Goal: Check status: Check status

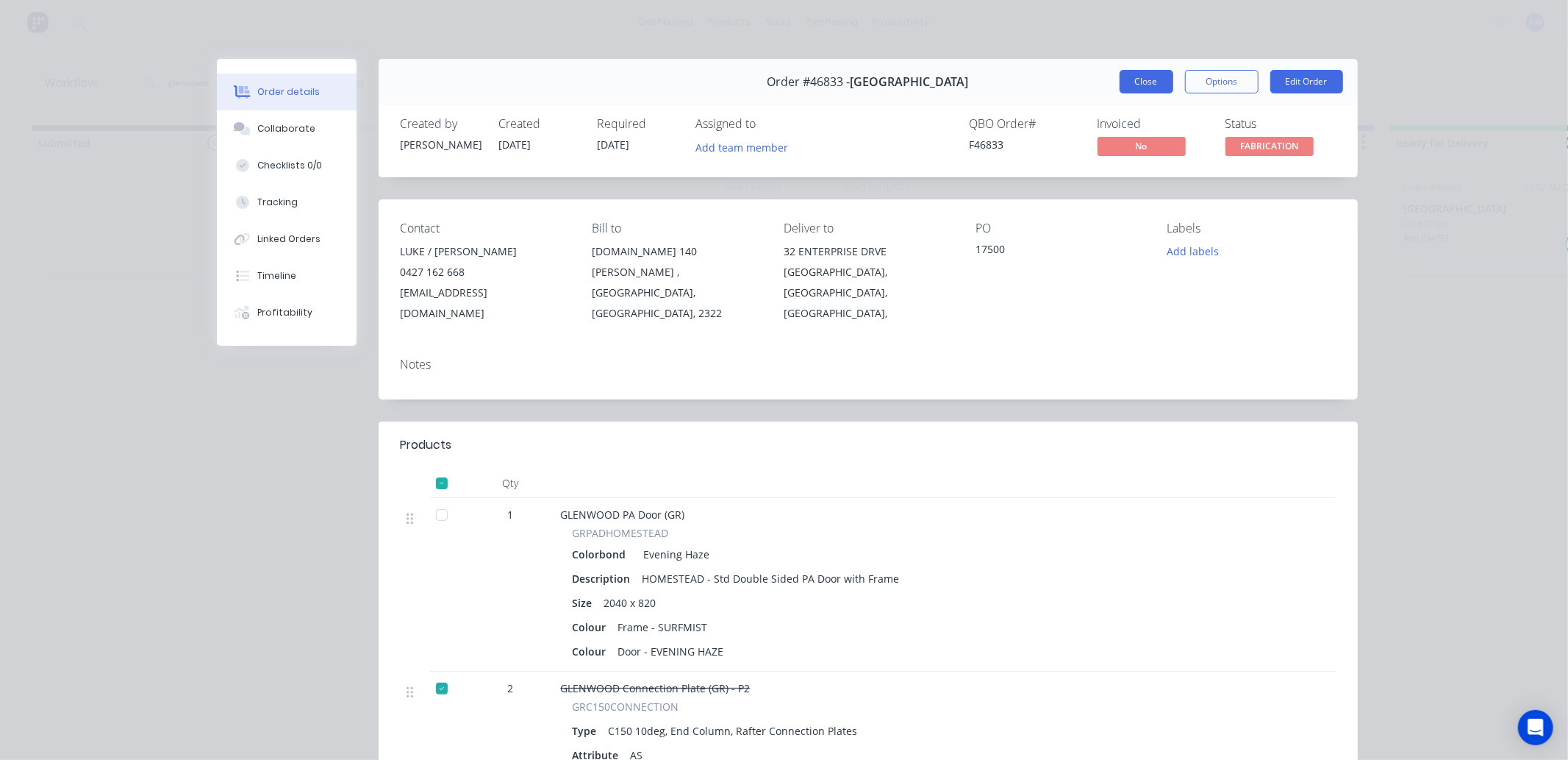
click at [1139, 88] on button "Close" at bounding box center [1146, 82] width 54 height 24
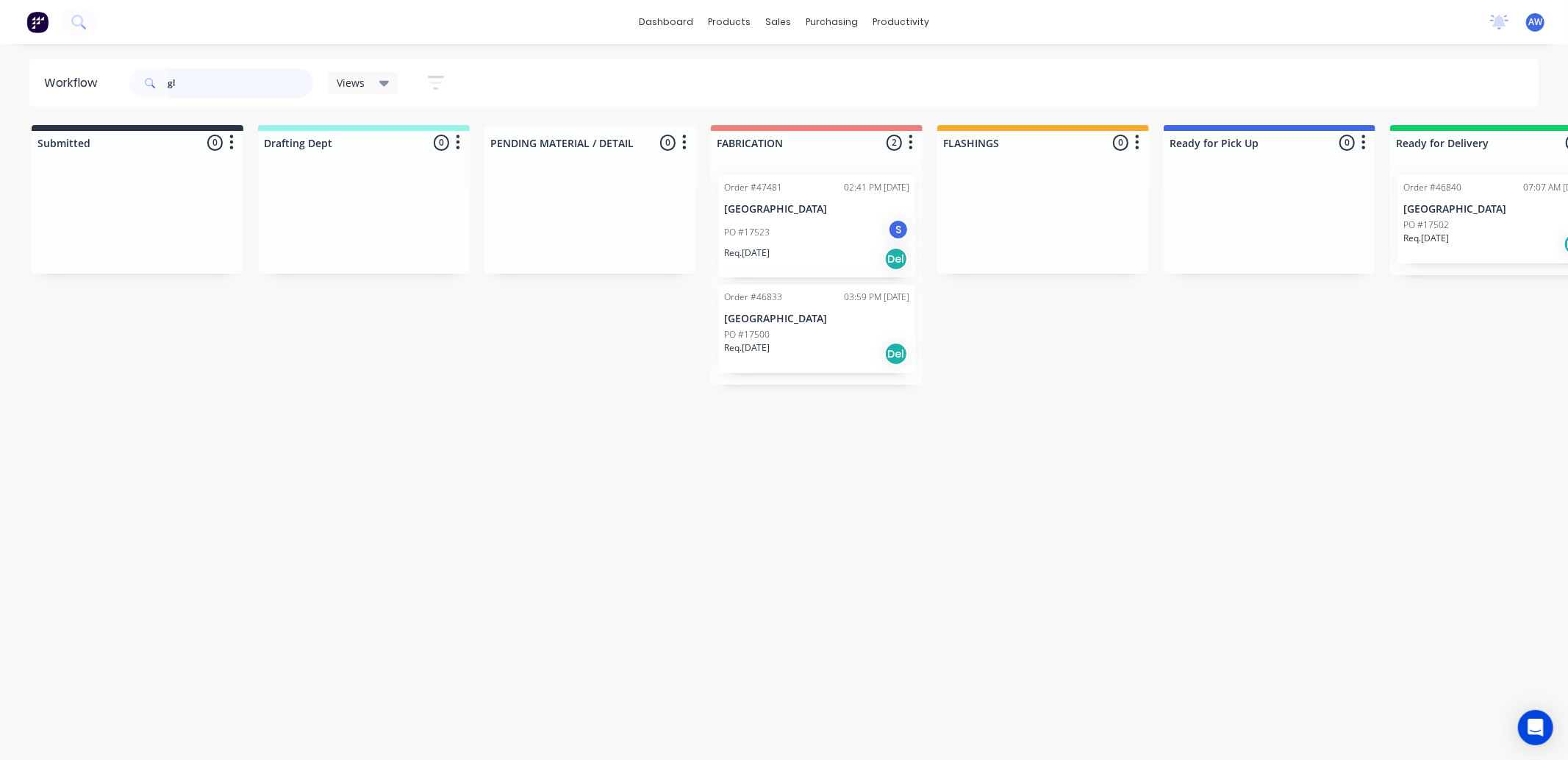
type input "g"
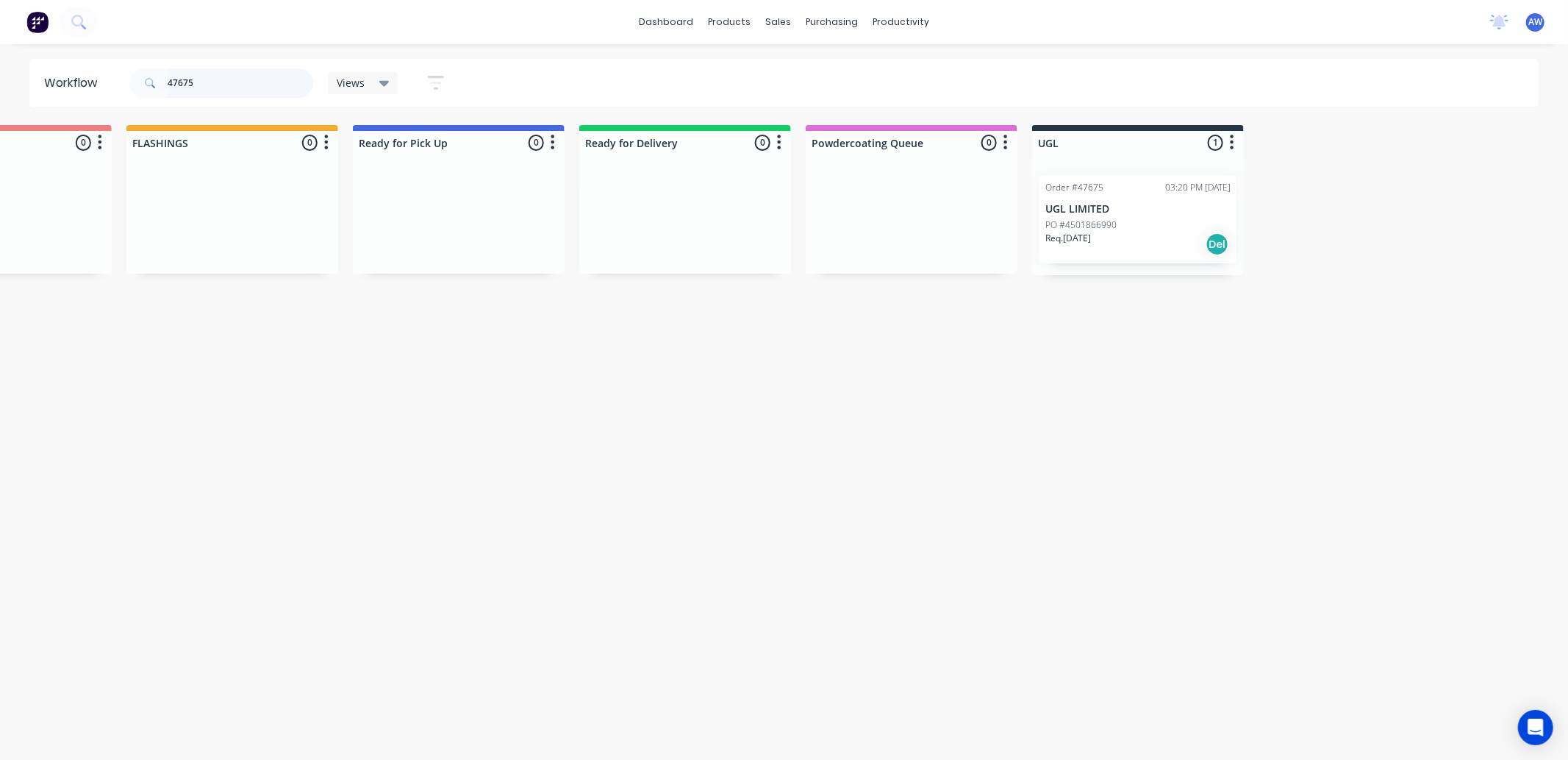
scroll to position [0, 829]
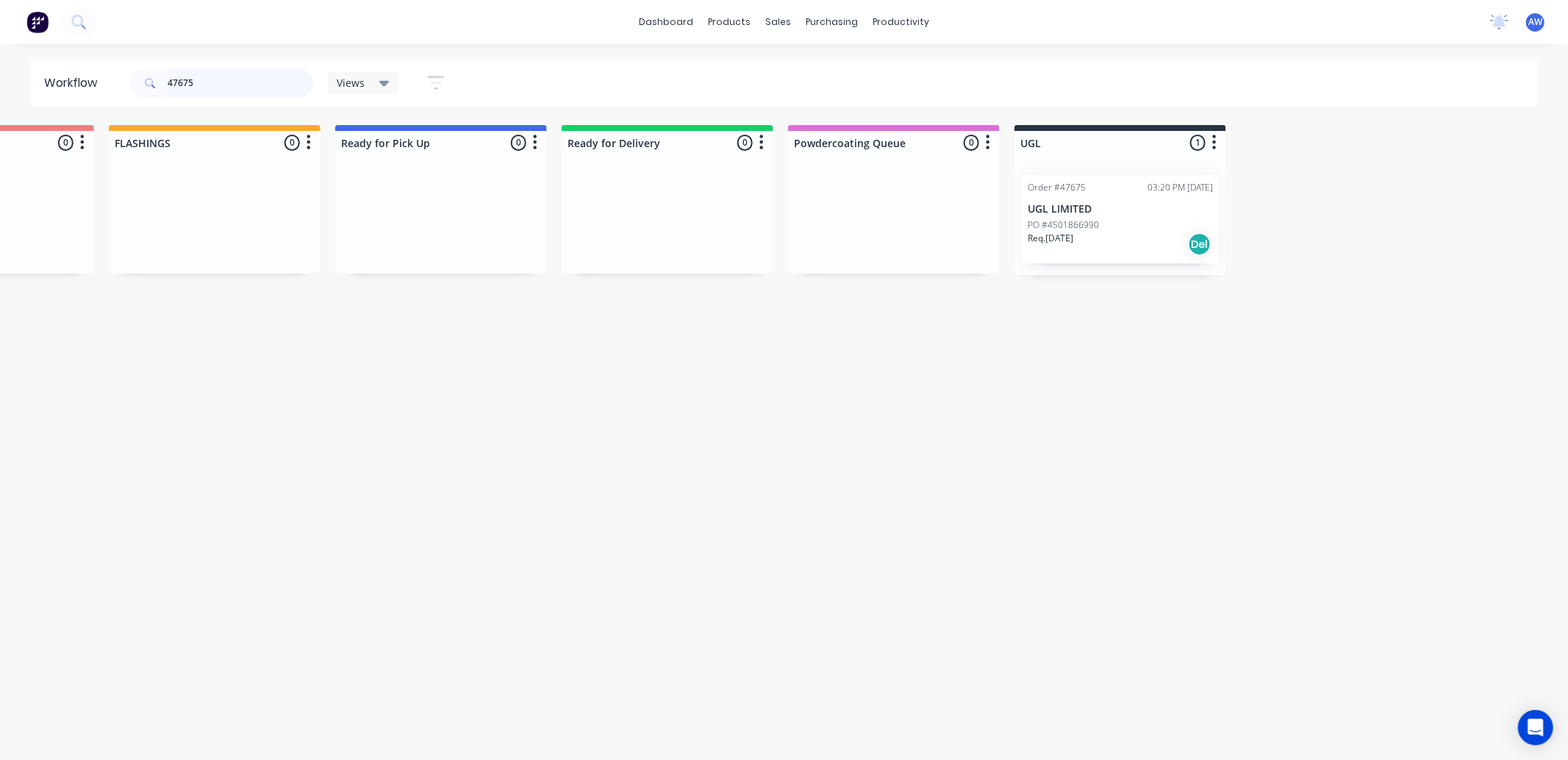
type input "47675"
click at [1172, 232] on div "Req. [DATE] Del" at bounding box center [1121, 244] width 185 height 25
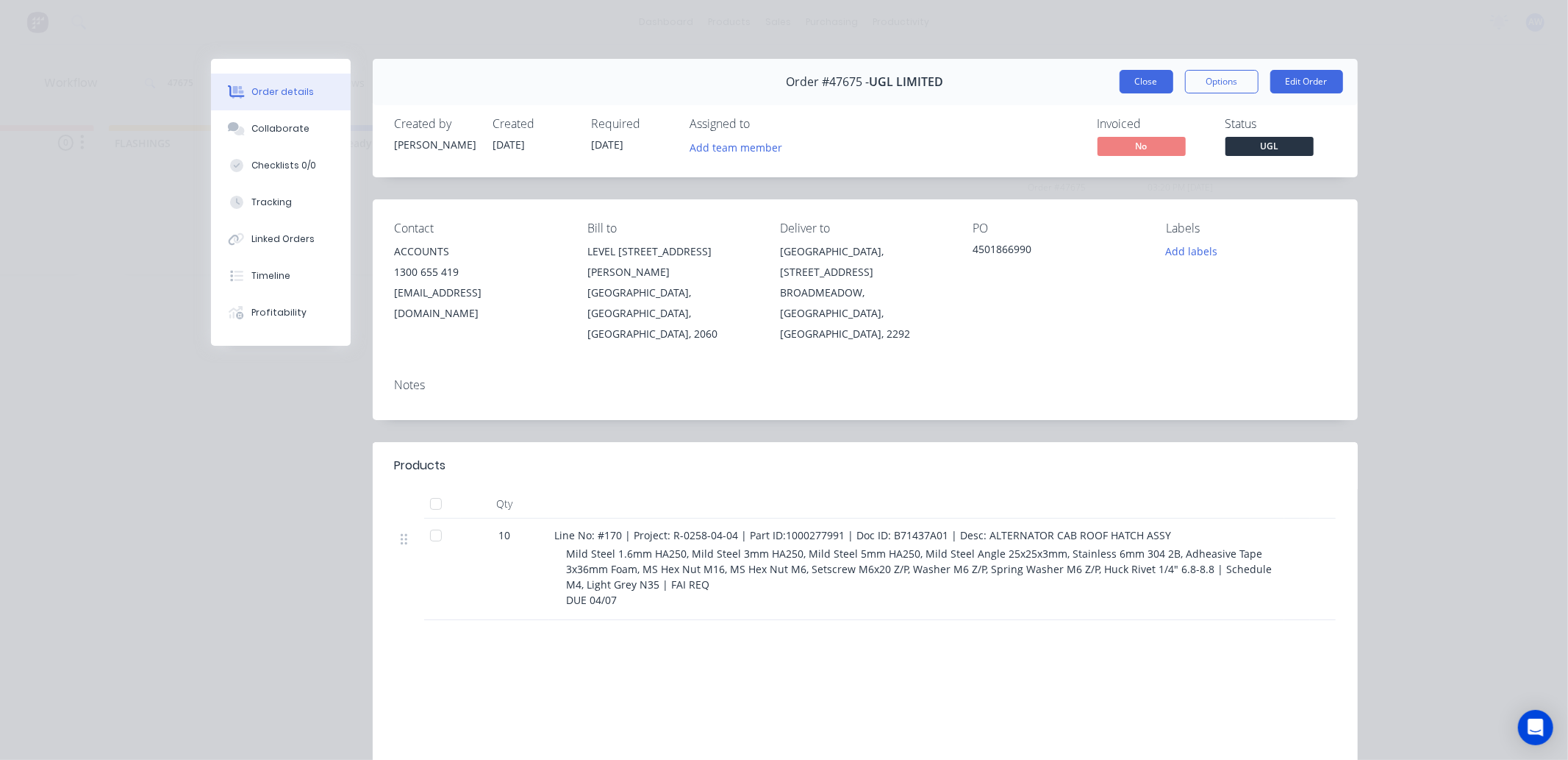
click at [1142, 79] on button "Close" at bounding box center [1146, 82] width 54 height 24
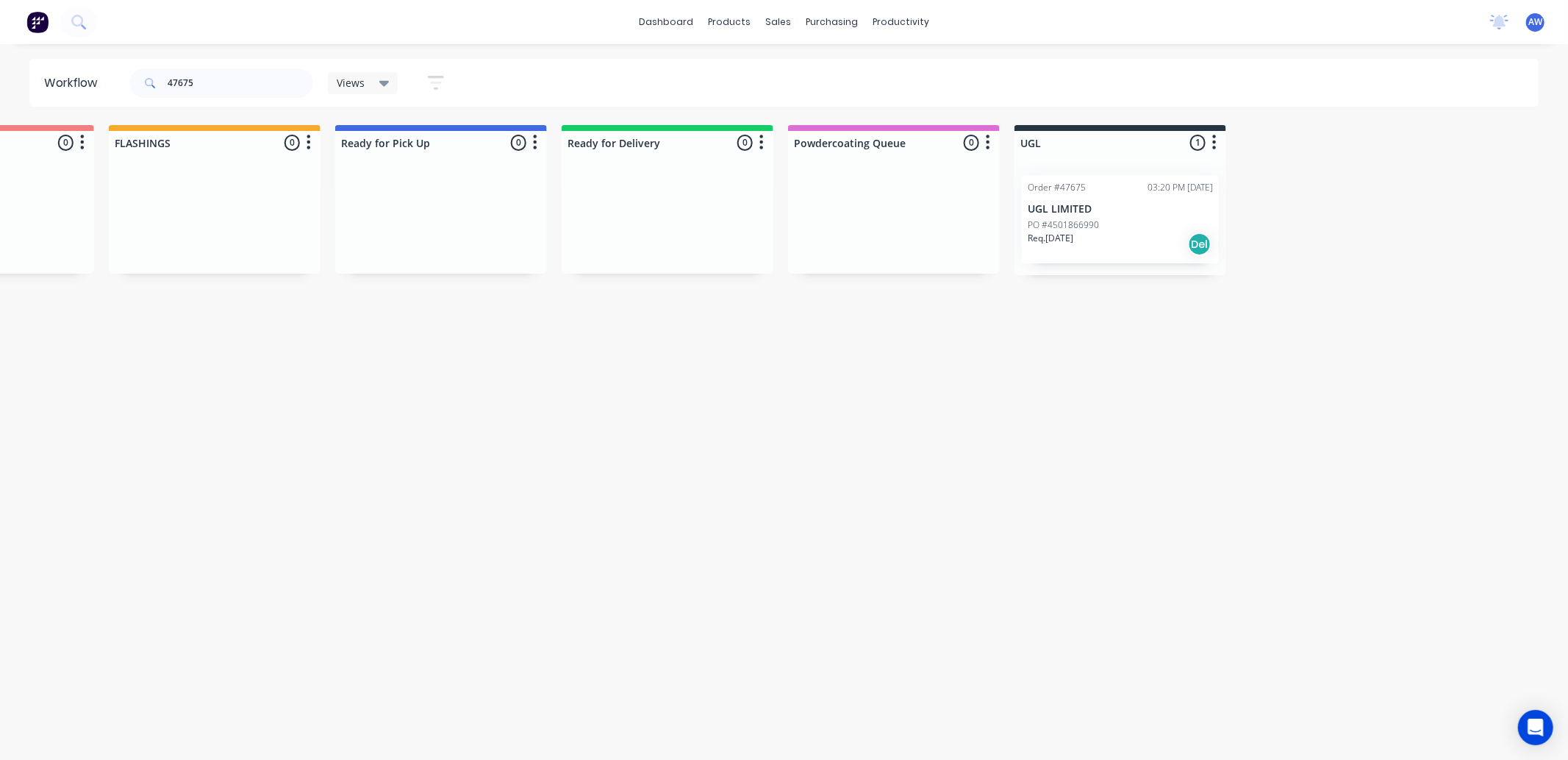
click at [1127, 211] on p "UGL LIMITED" at bounding box center [1121, 208] width 185 height 13
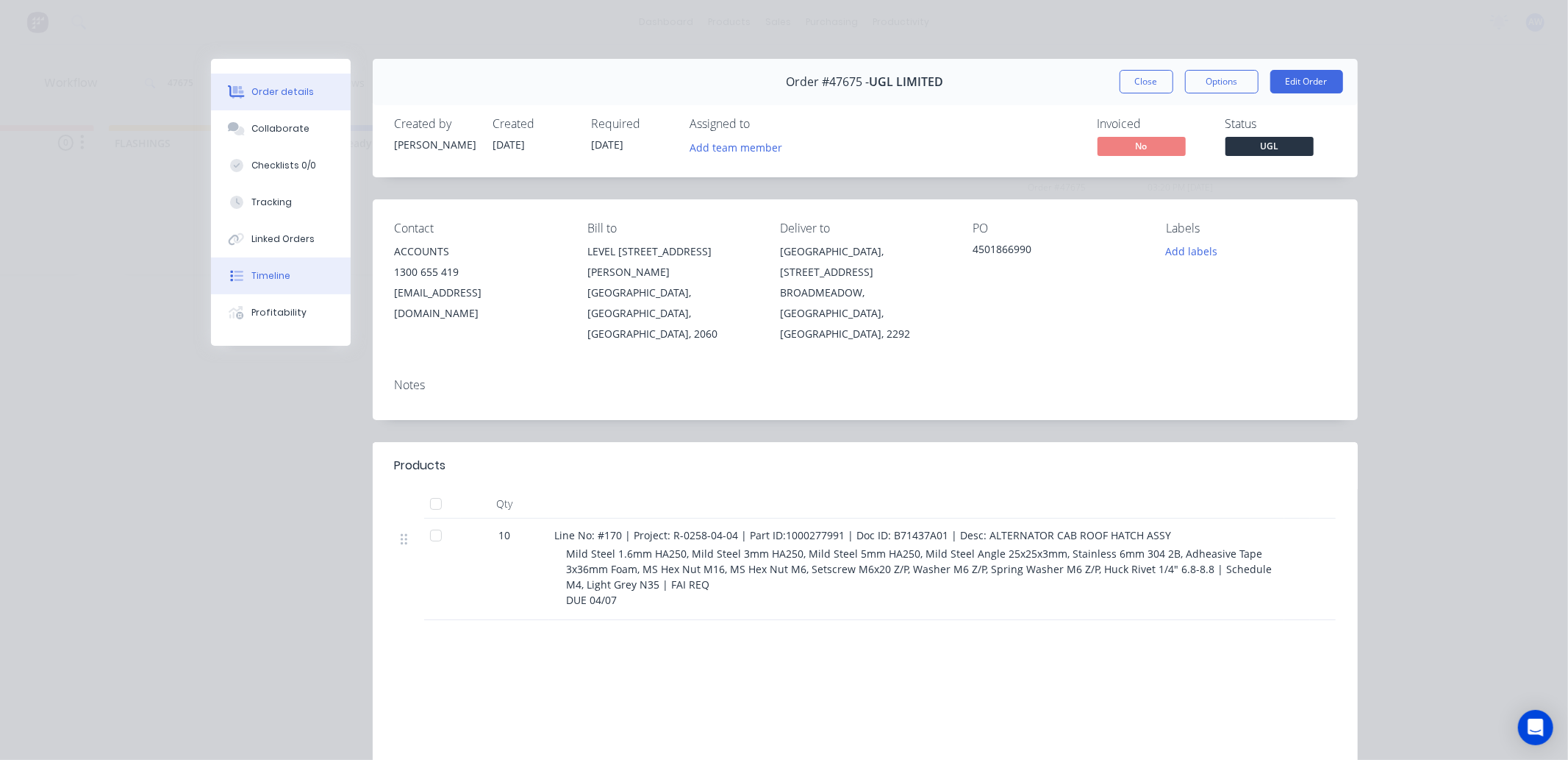
click at [262, 267] on button "Timeline" at bounding box center [281, 275] width 140 height 36
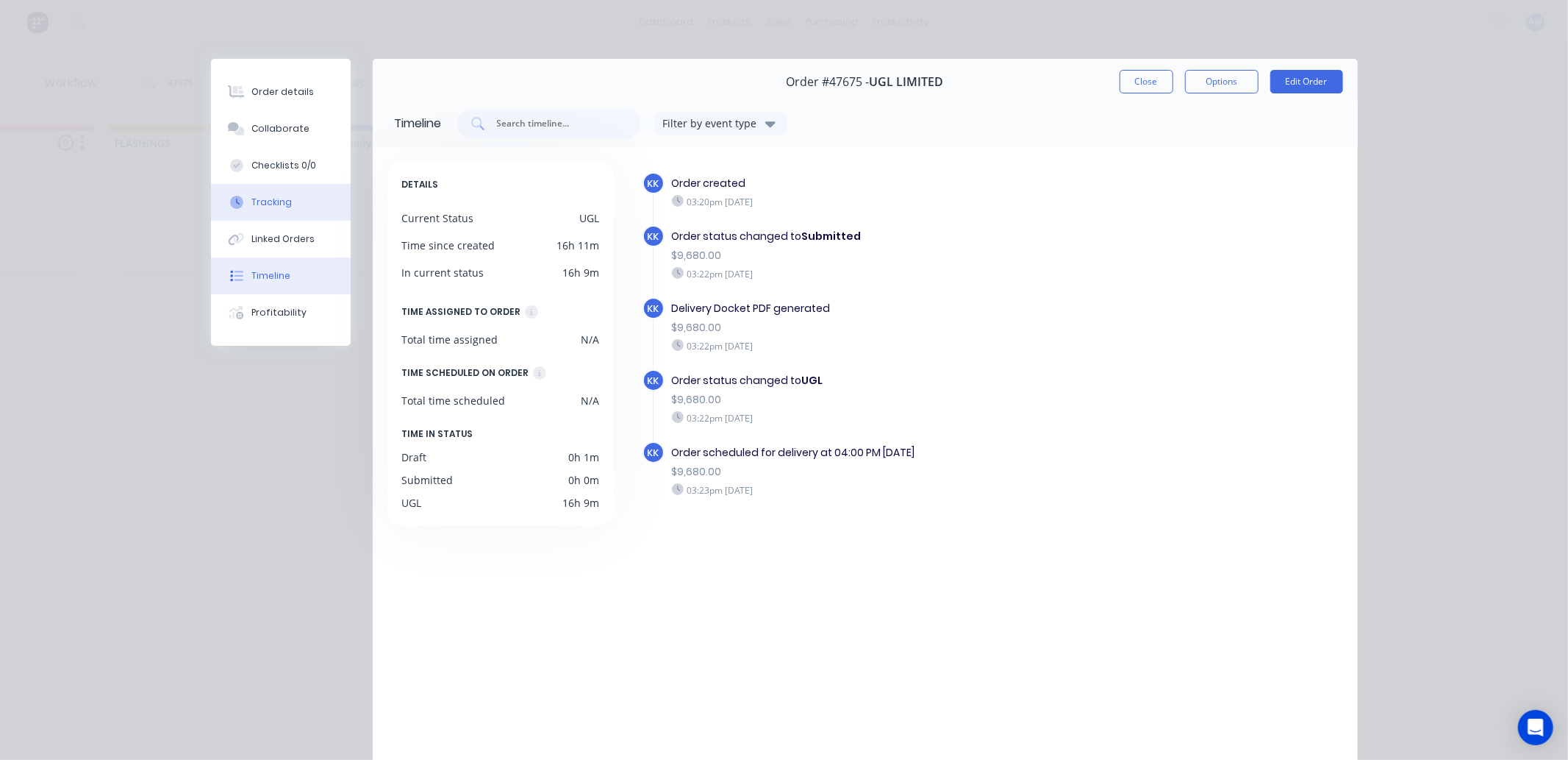
click at [279, 201] on div "Tracking" at bounding box center [271, 202] width 40 height 13
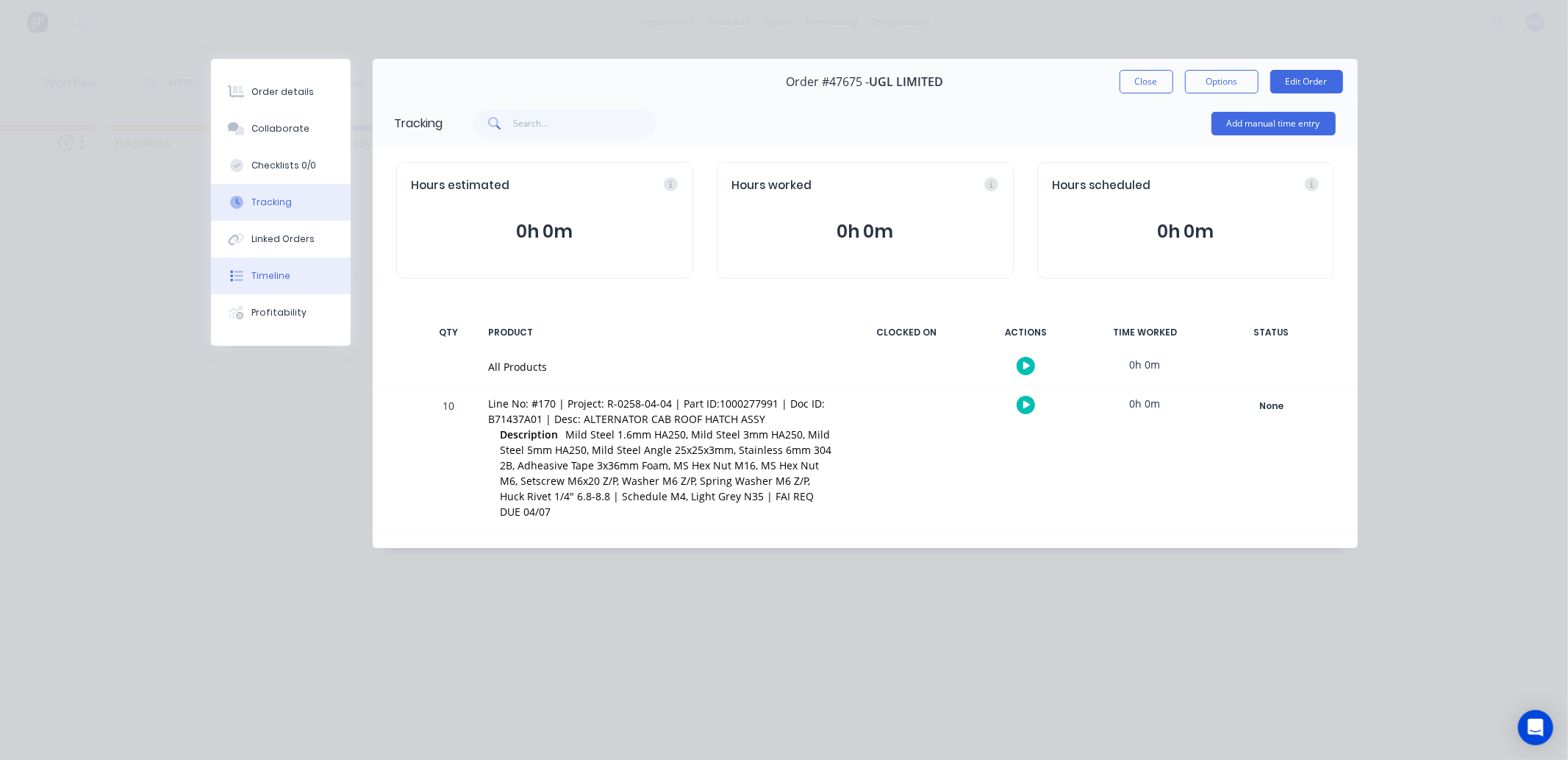
click at [284, 278] on div "Timeline" at bounding box center [271, 275] width 39 height 13
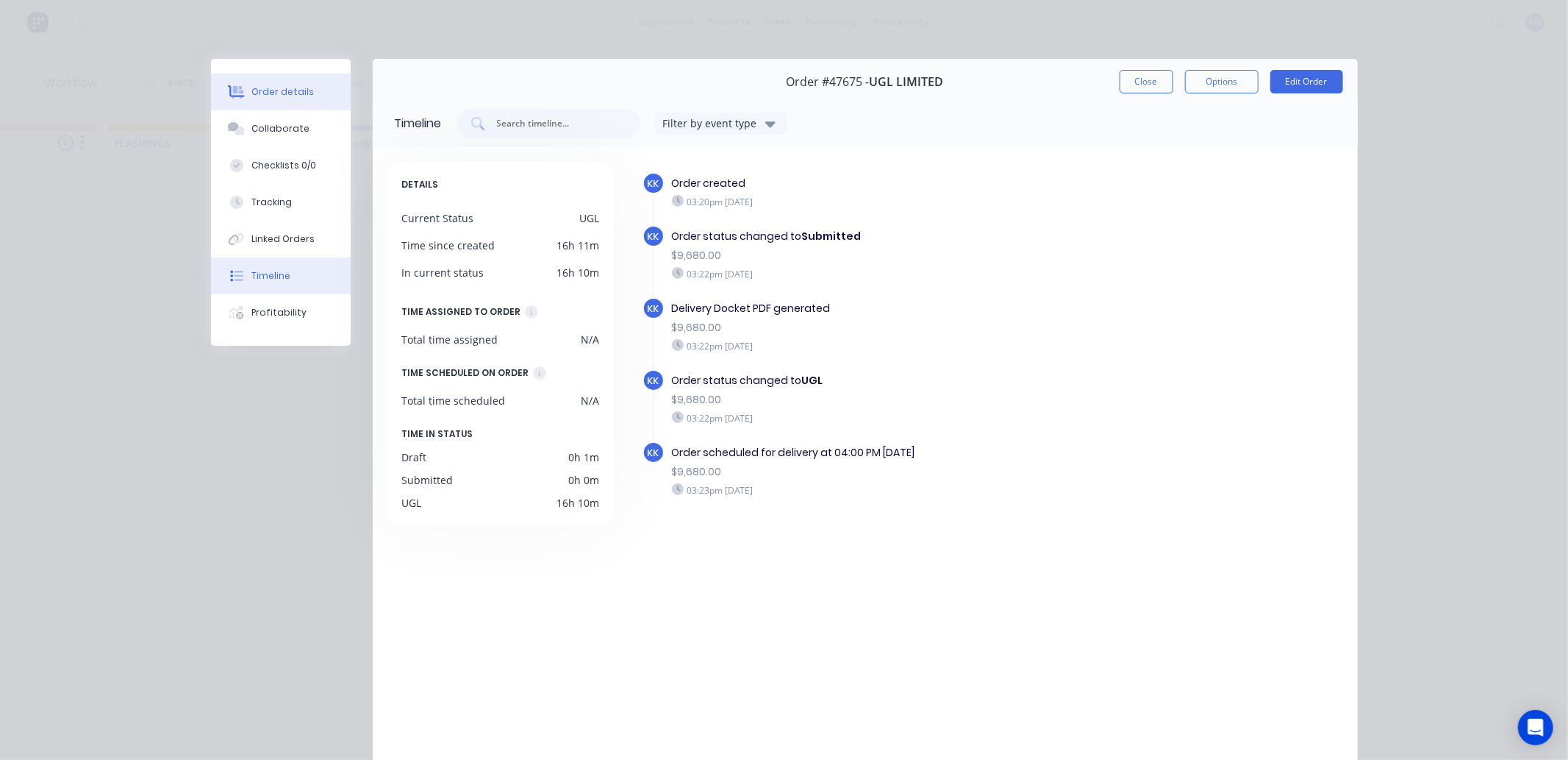
click at [297, 98] on button "Order details" at bounding box center [281, 91] width 140 height 36
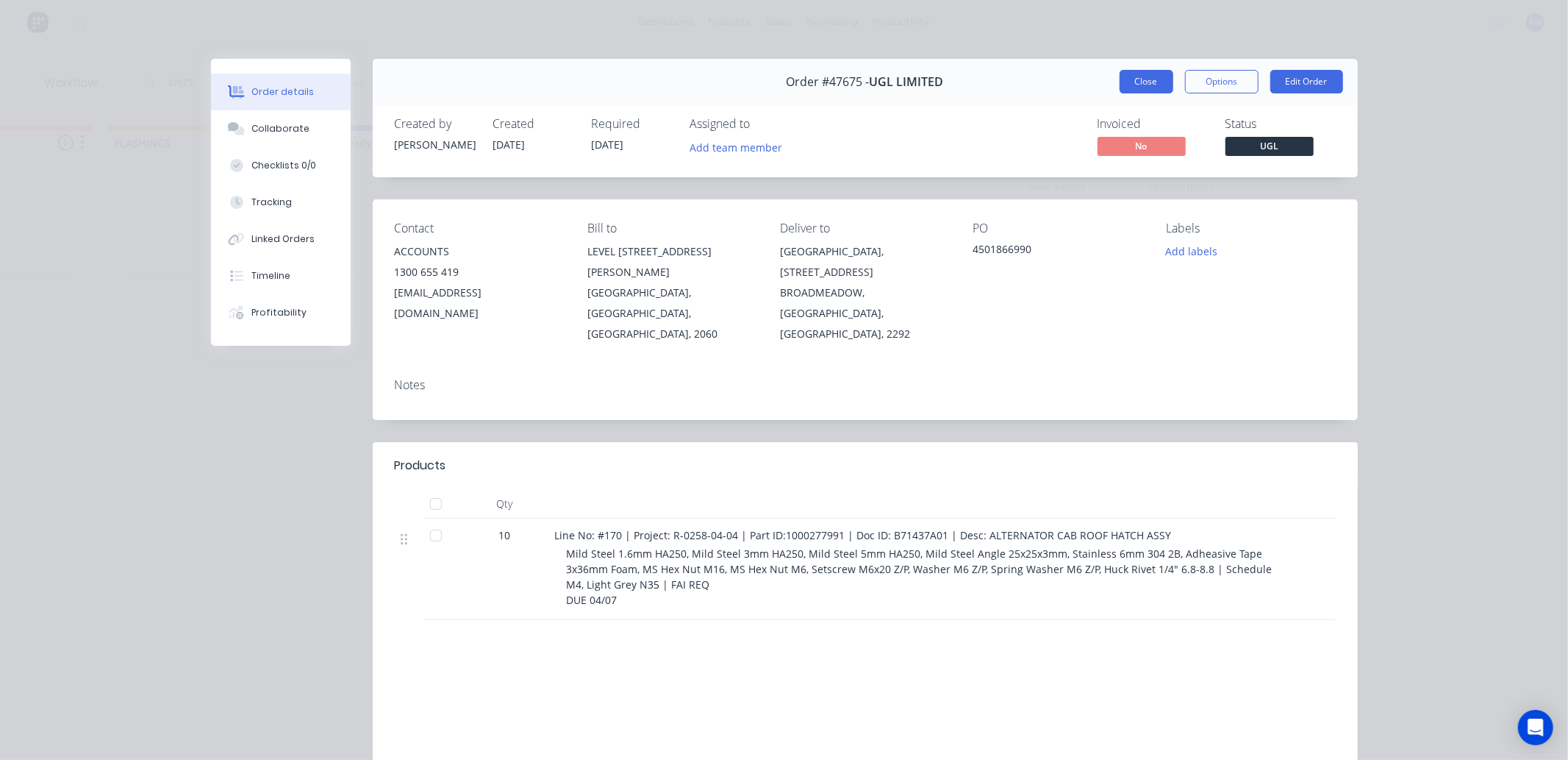
click at [1143, 79] on button "Close" at bounding box center [1146, 82] width 54 height 24
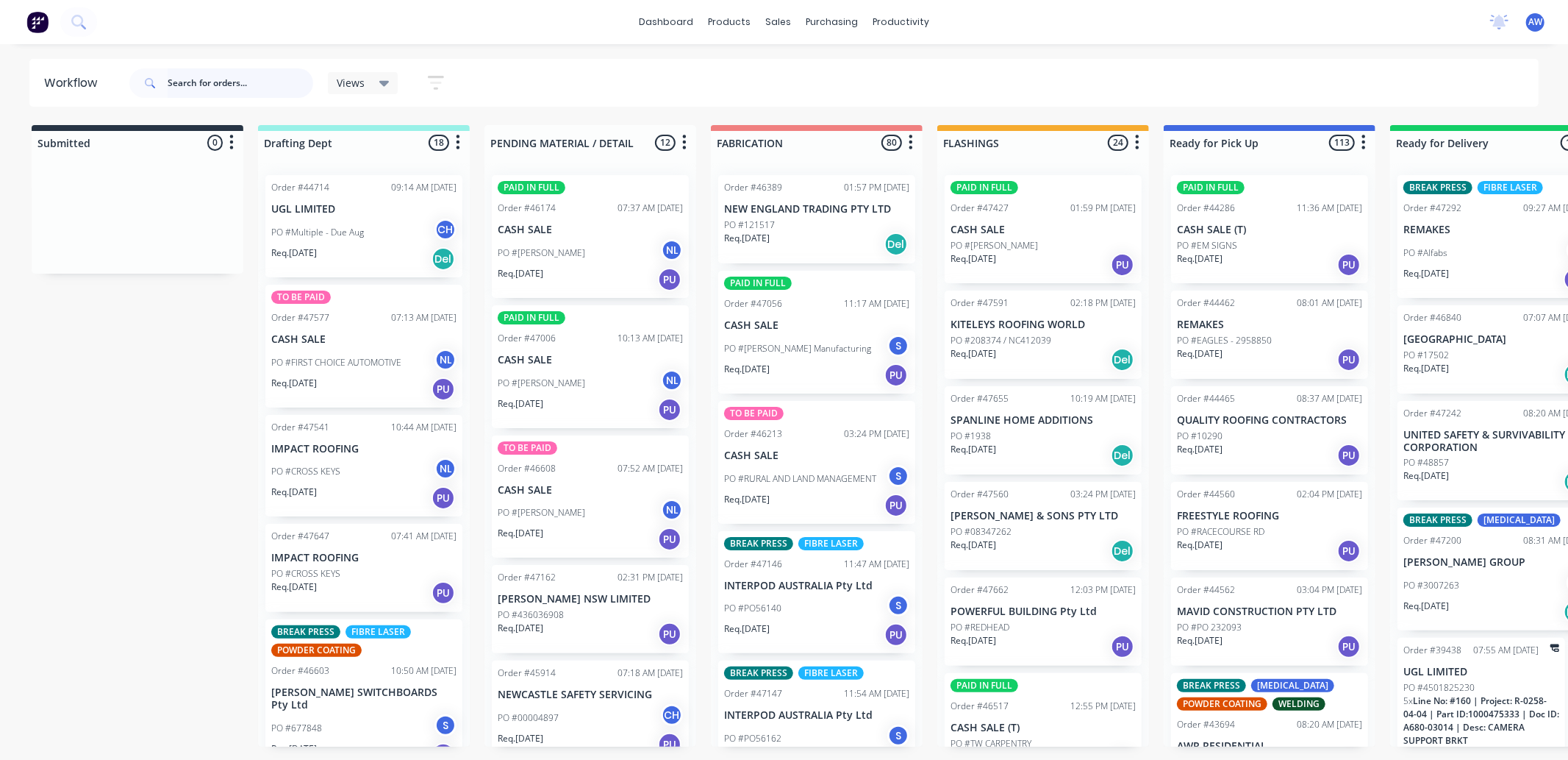
click at [189, 82] on input "text" at bounding box center [241, 84] width 145 height 29
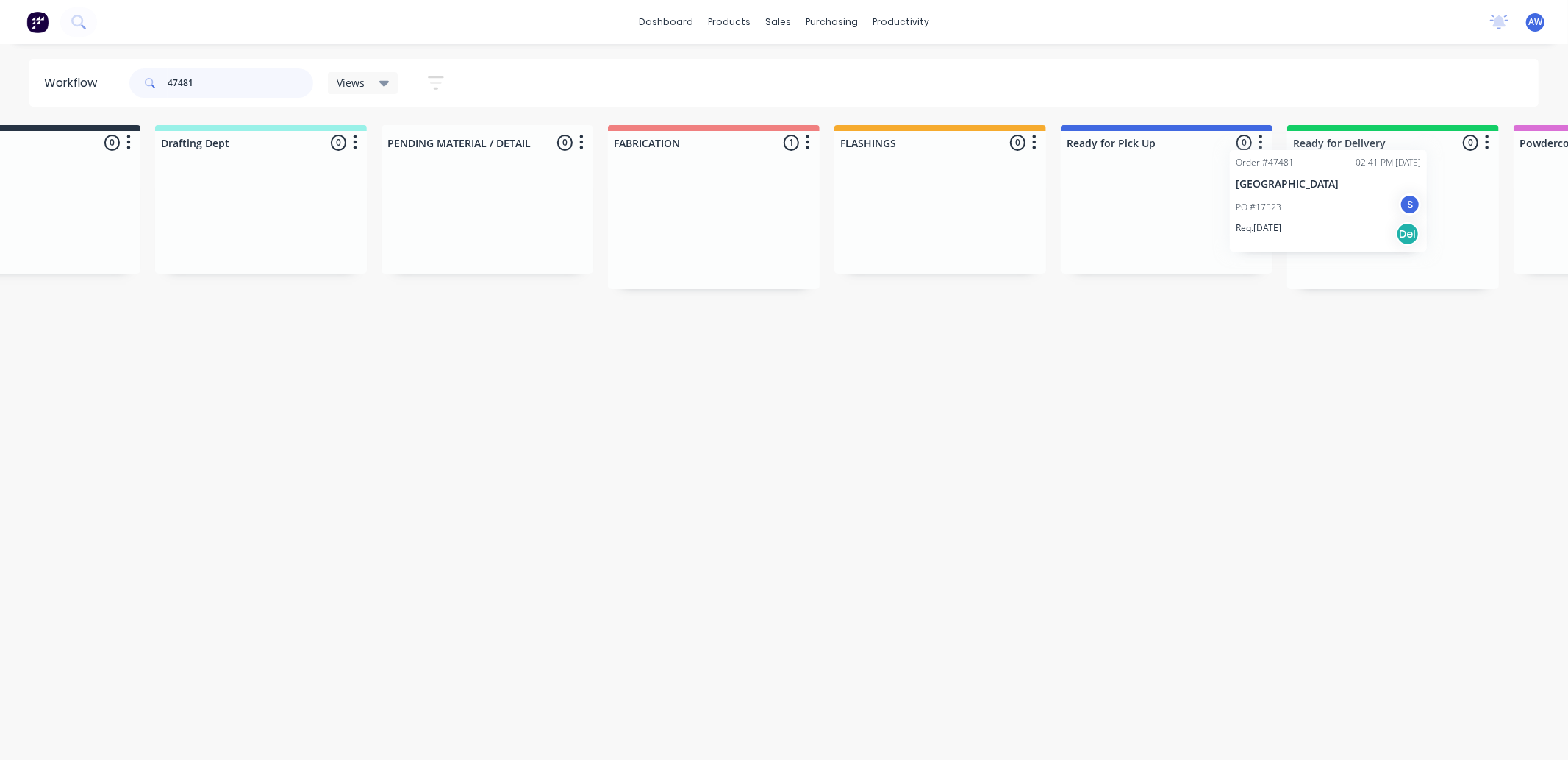
scroll to position [0, 137]
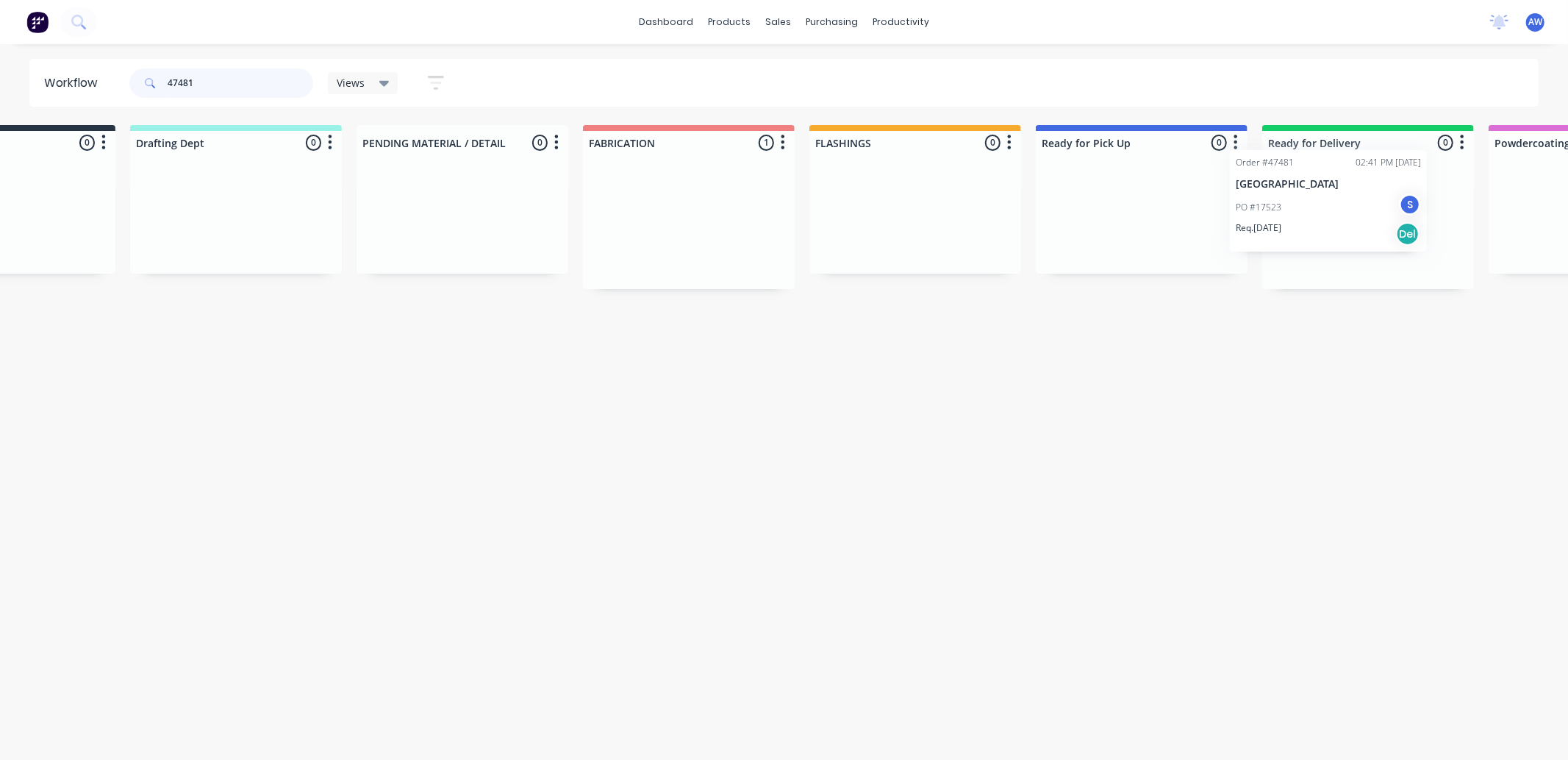
drag, startPoint x: 798, startPoint y: 210, endPoint x: 1317, endPoint y: 188, distance: 519.5
click at [1317, 188] on div "Submitted 0 Sort By Created date Required date Order number Customer name Most …" at bounding box center [1086, 206] width 2453 height 164
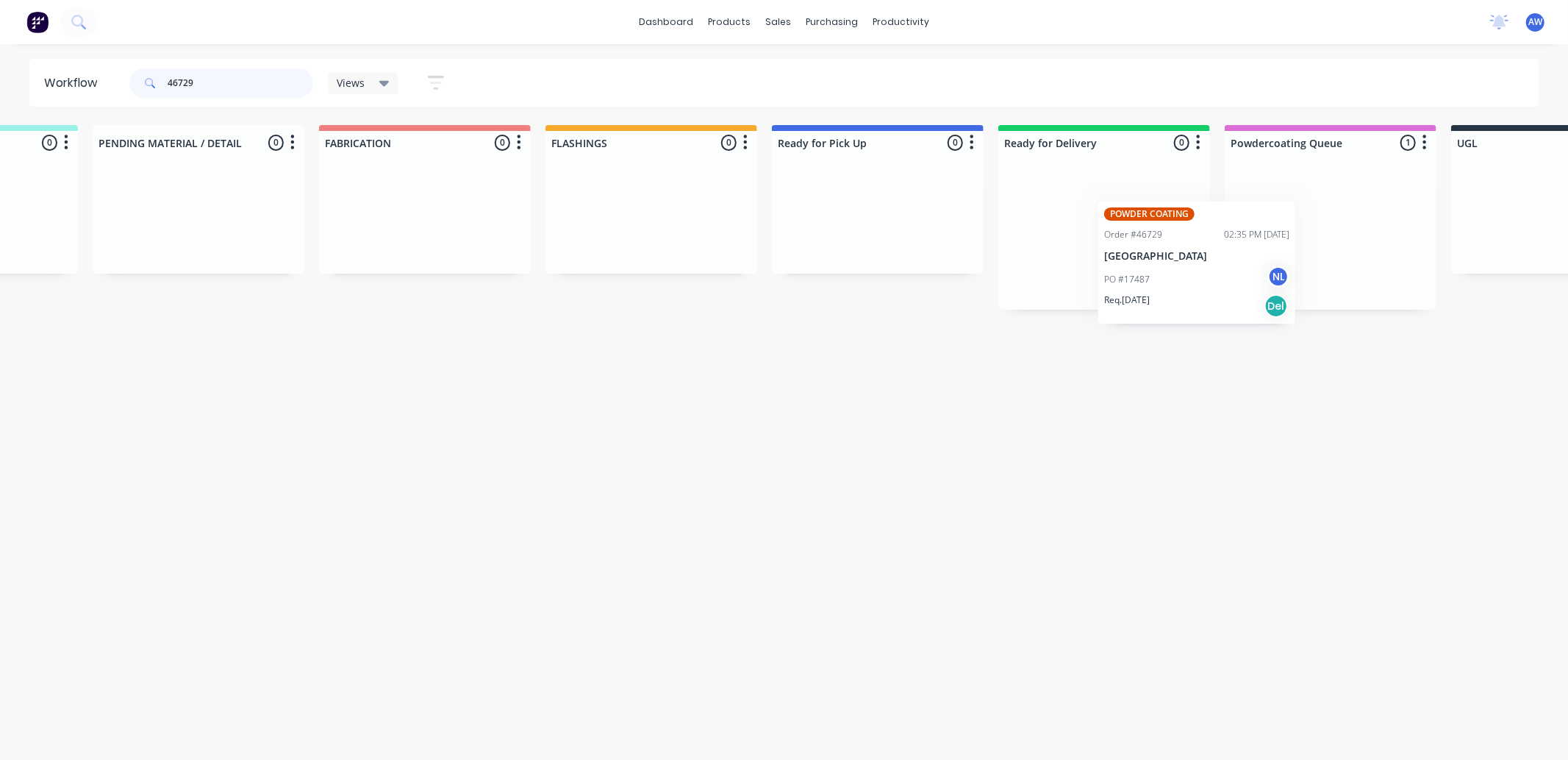
scroll to position [0, 392]
drag, startPoint x: 1362, startPoint y: 230, endPoint x: 1100, endPoint y: 208, distance: 262.9
click at [1100, 208] on div "Submitted 0 Sort By Created date Required date Order number Customer name Most …" at bounding box center [822, 217] width 2453 height 185
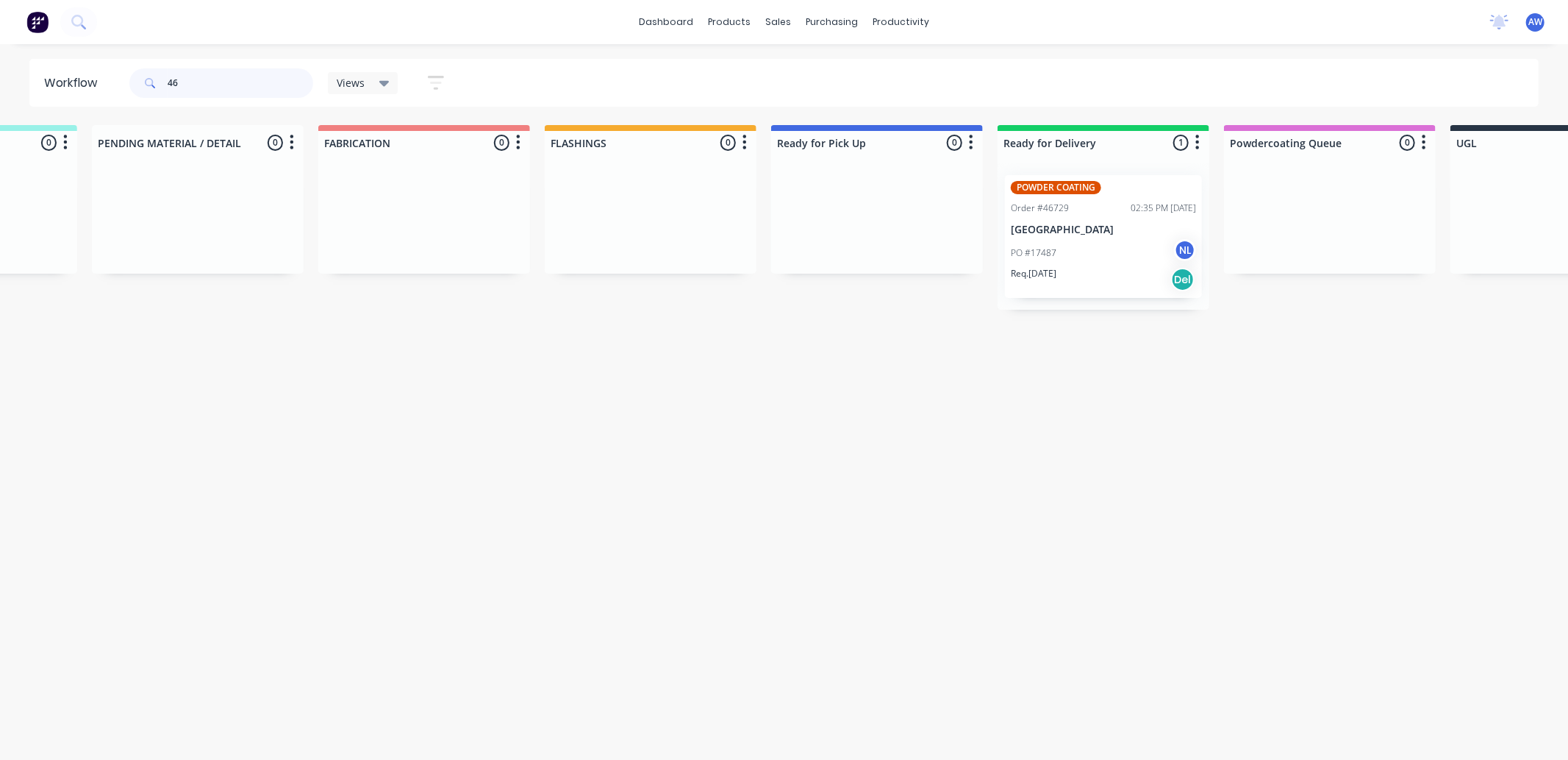
type input "4"
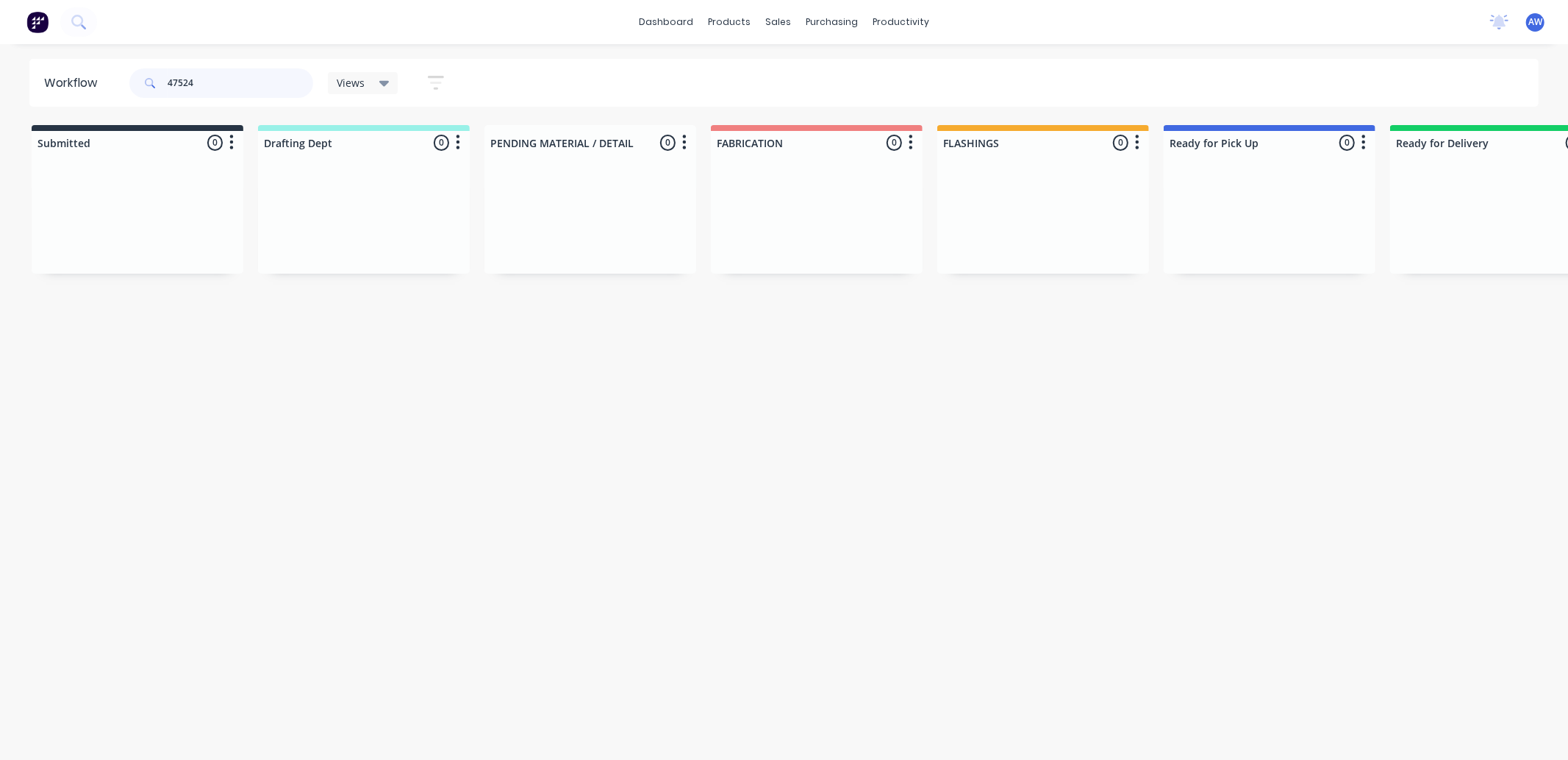
scroll to position [0, 884]
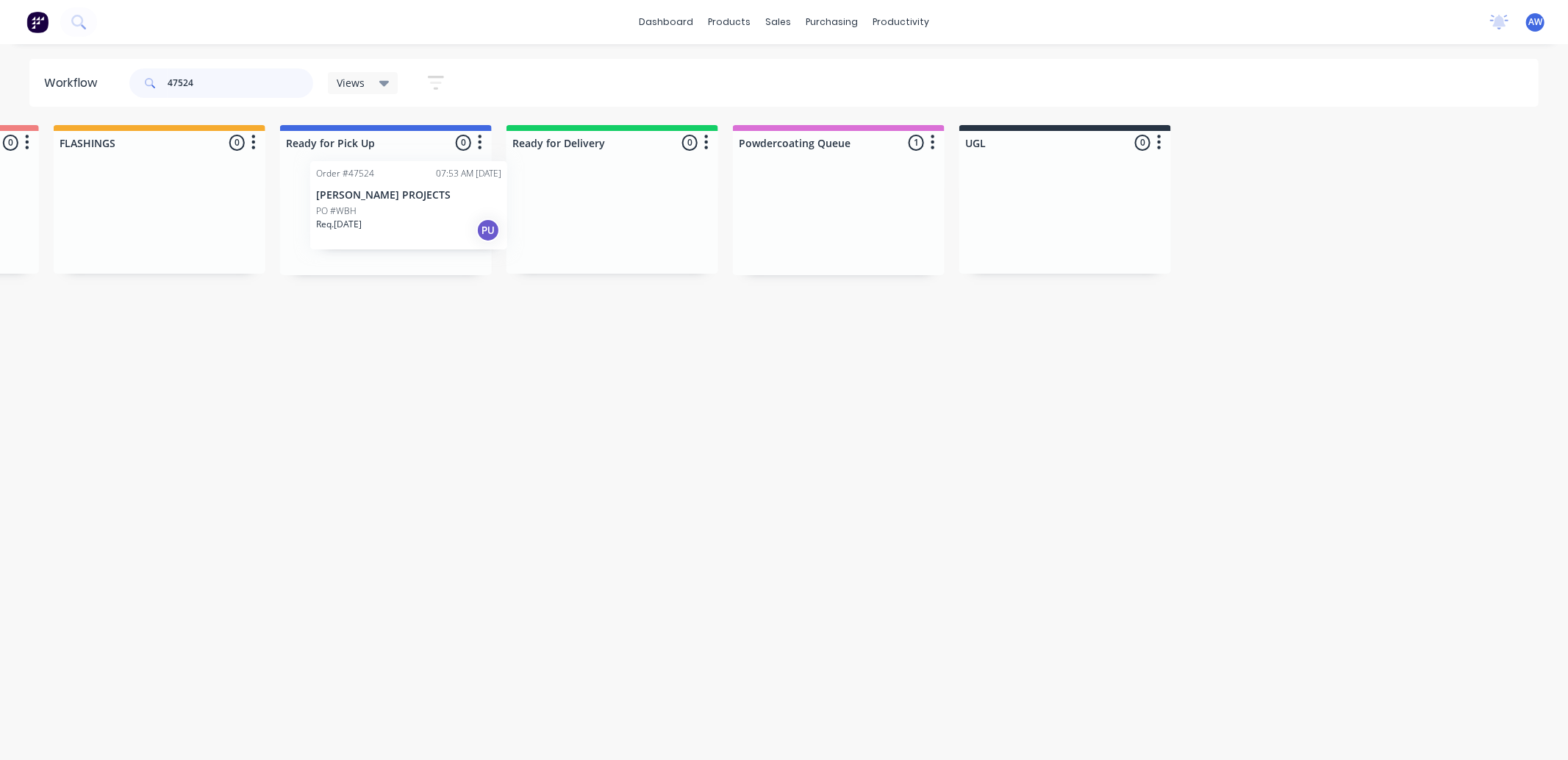
drag, startPoint x: 900, startPoint y: 213, endPoint x: 459, endPoint y: 205, distance: 441.1
click at [464, 200] on div "Submitted 0 Sort By Created date Required date Order number Customer name Most …" at bounding box center [331, 200] width 2453 height 150
type input "47524"
click at [394, 241] on div "Req. 18/09/25 PU" at bounding box center [385, 244] width 185 height 25
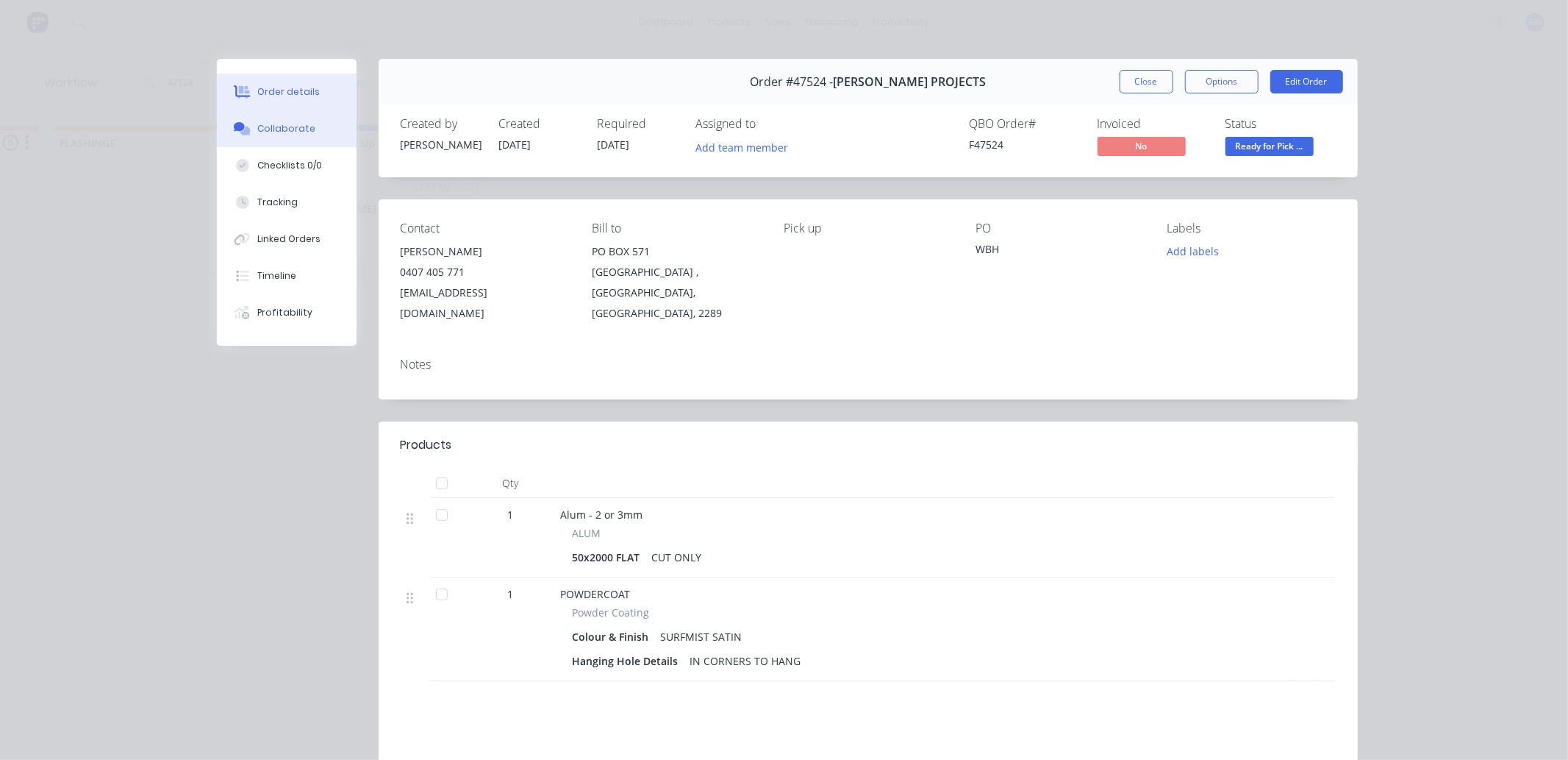
click at [292, 122] on div "Collaborate" at bounding box center [286, 128] width 58 height 13
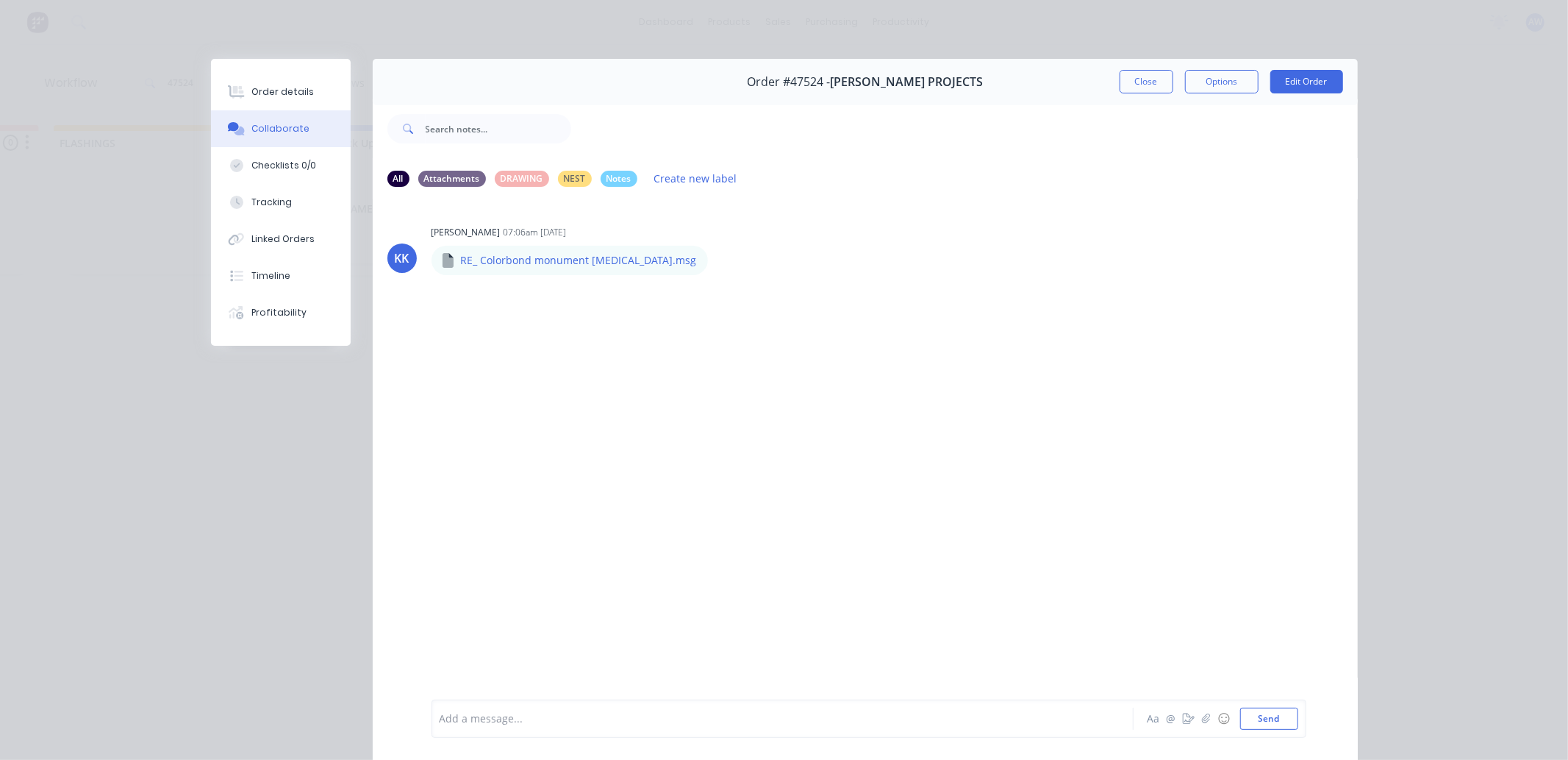
click at [483, 715] on div at bounding box center [762, 719] width 643 height 16
click at [1131, 85] on button "Close" at bounding box center [1146, 82] width 54 height 24
